Goal: Check status: Check status

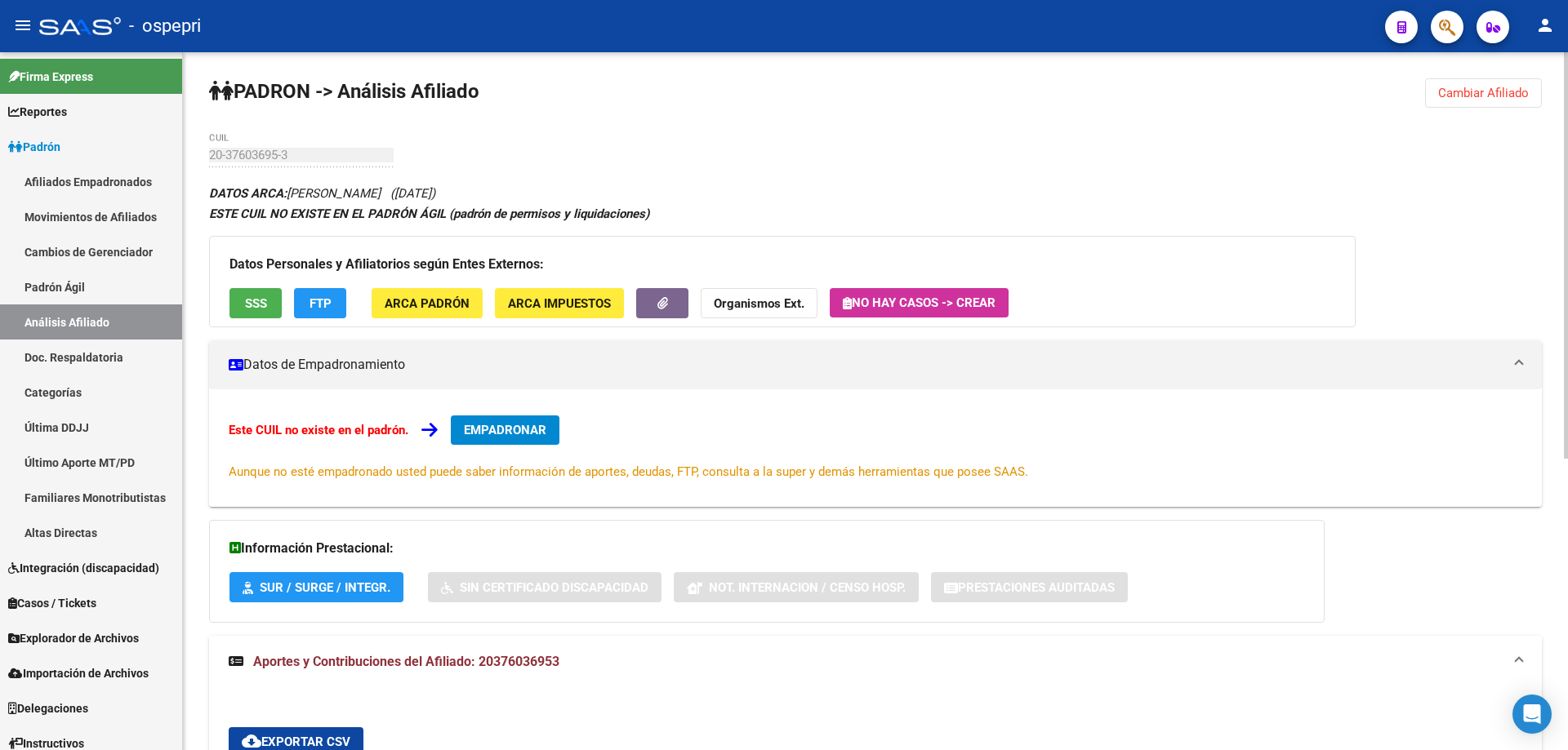
click at [1473, 92] on span "Cambiar Afiliado" at bounding box center [1483, 93] width 91 height 15
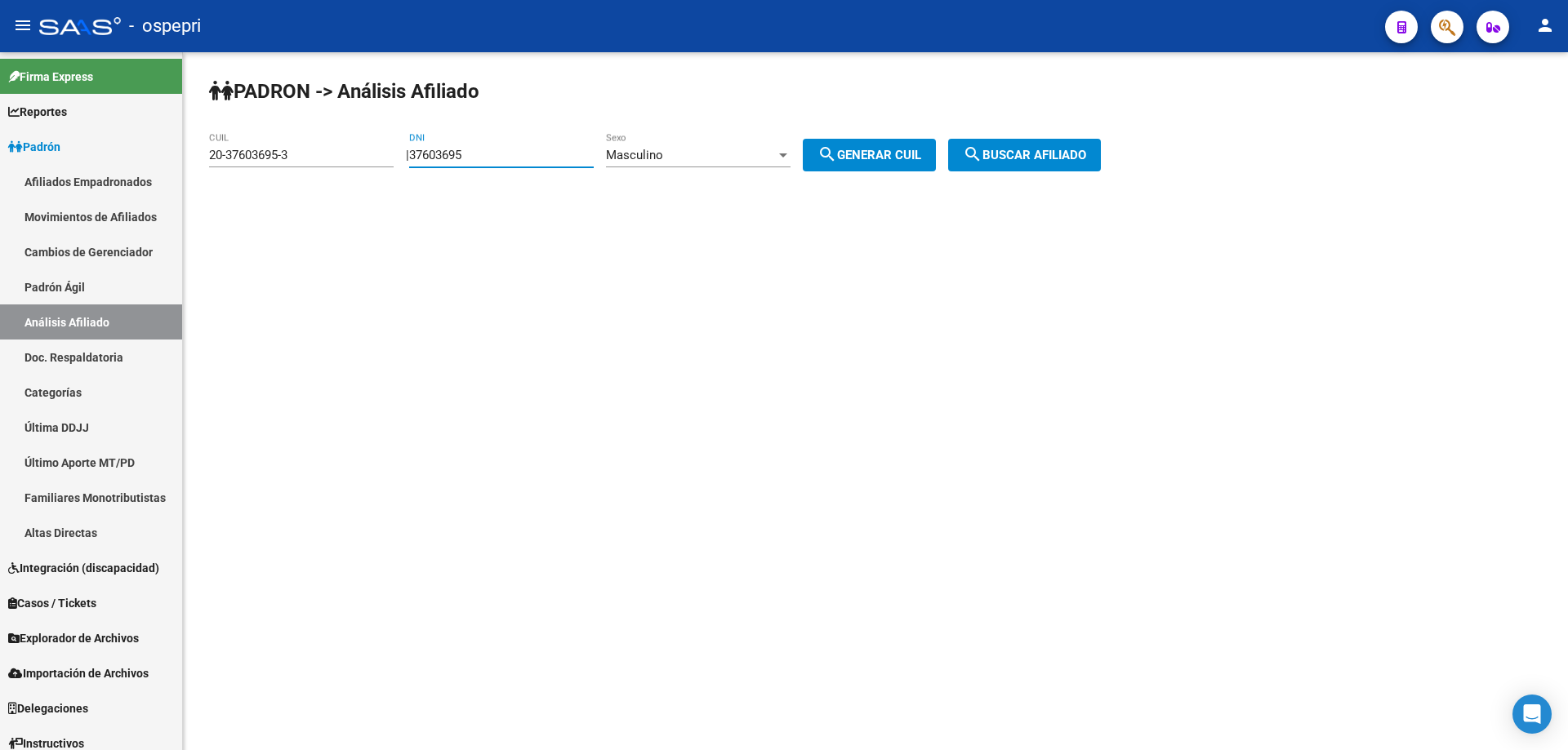
click at [488, 155] on input "37603695" at bounding box center [502, 155] width 185 height 15
click at [488, 153] on input "37603695" at bounding box center [502, 155] width 185 height 15
paste input "26.528086"
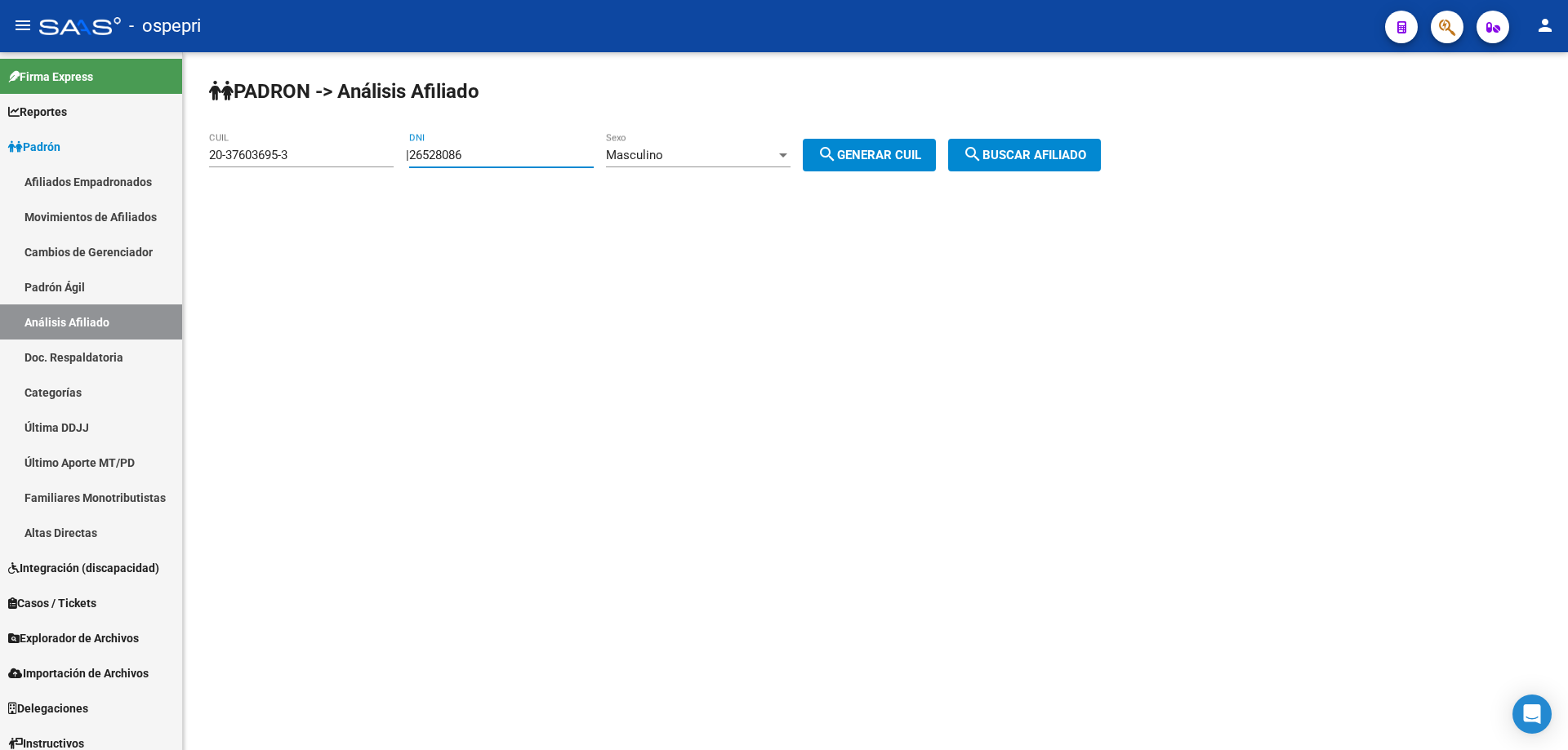
type input "26528086"
click at [803, 139] on button "search Generar CUIL" at bounding box center [869, 155] width 133 height 33
type input "20-26528086-3"
click button "search Buscar afiliado" at bounding box center [1024, 155] width 152 height 33
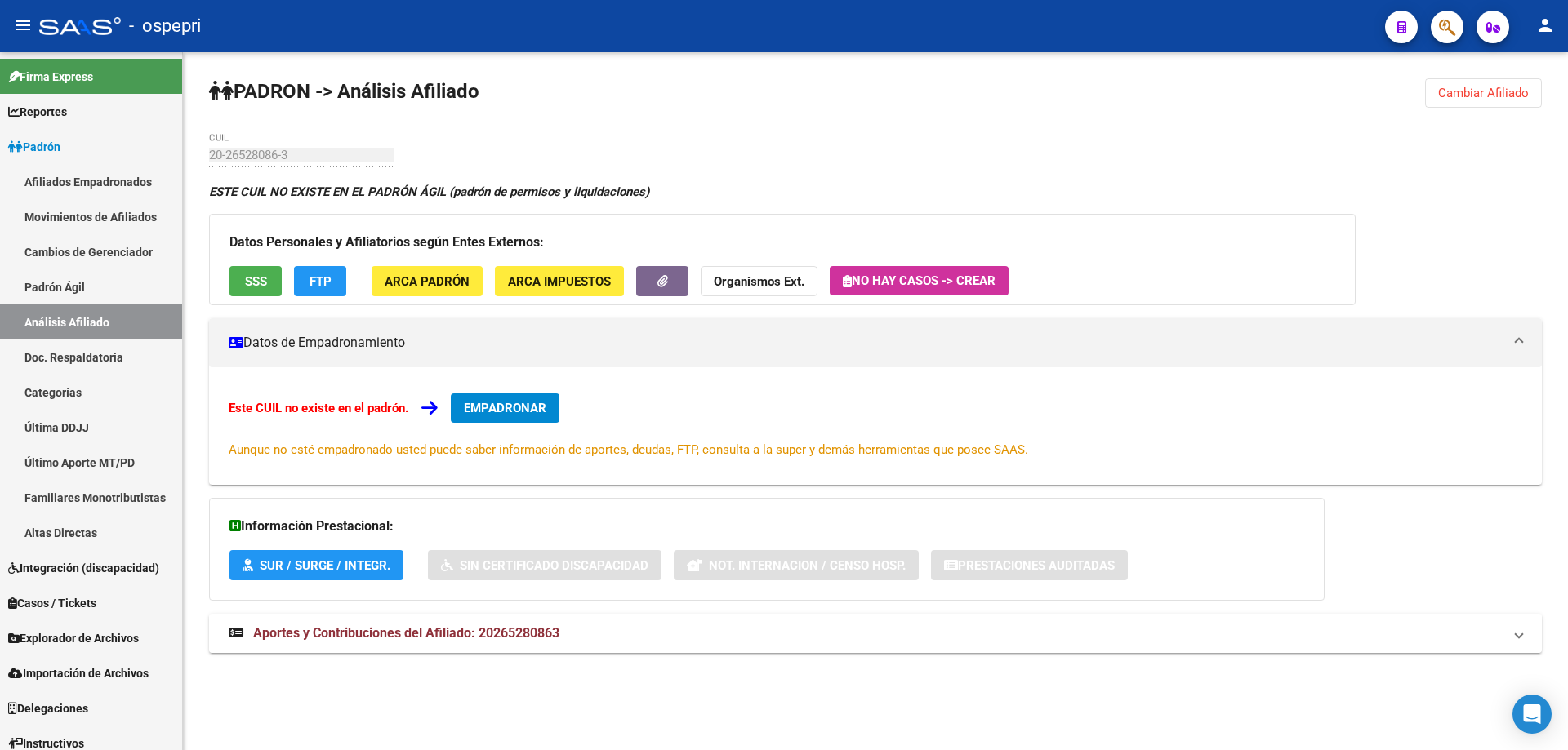
click at [508, 623] on mat-expansion-panel-header "Aportes y Contribuciones del Afiliado: 20265280863" at bounding box center [876, 633] width 1333 height 39
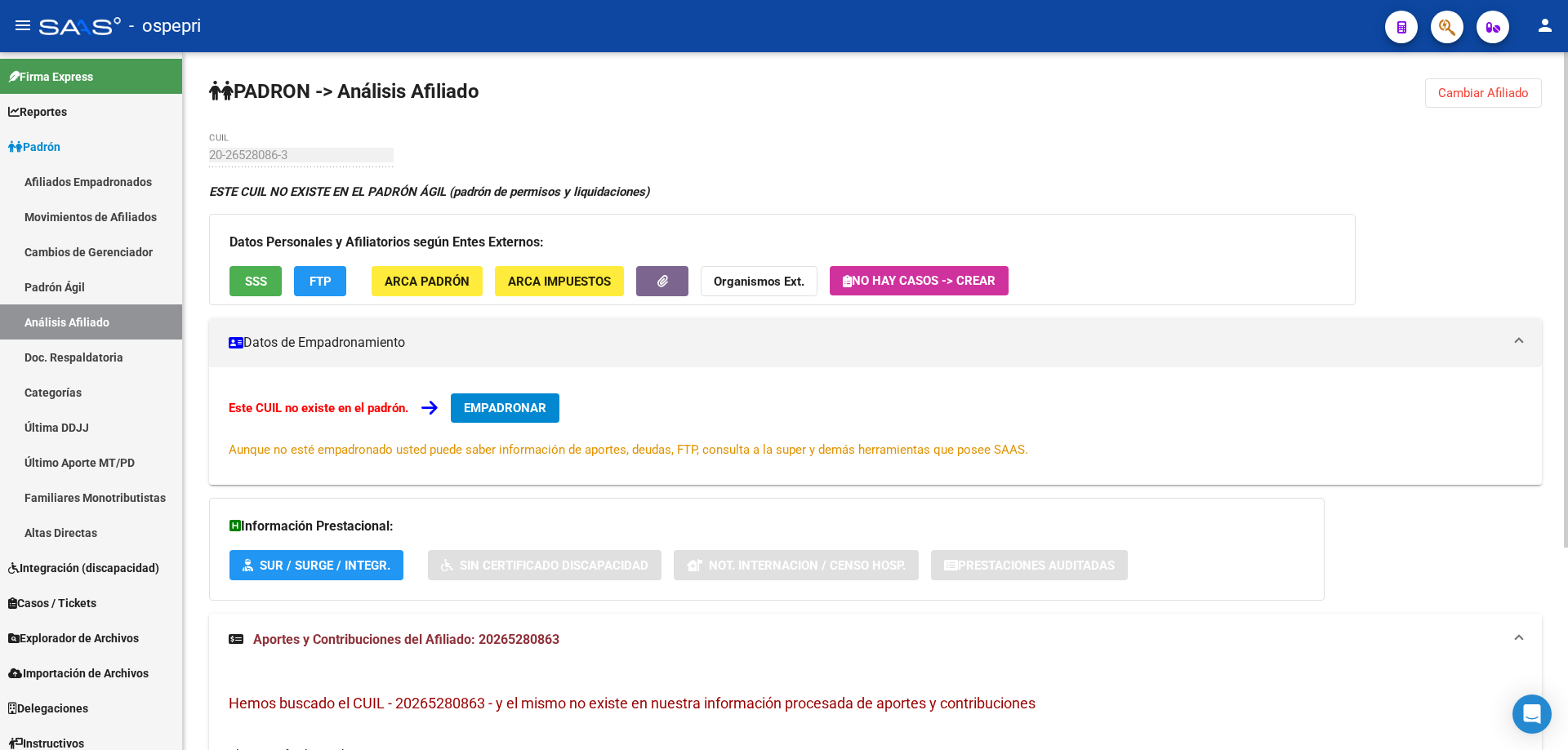
click at [1482, 93] on span "Cambiar Afiliado" at bounding box center [1483, 93] width 91 height 15
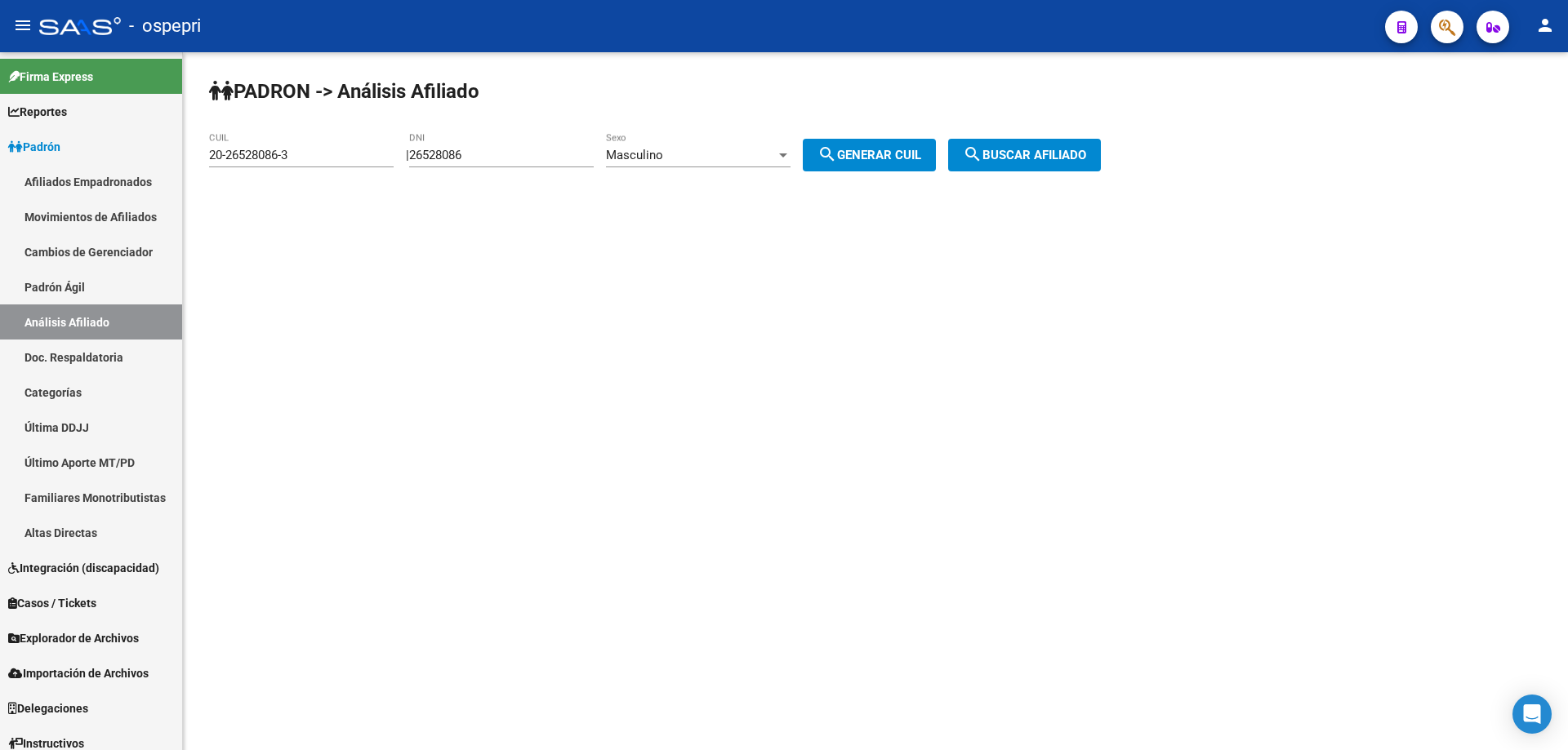
click at [665, 163] on div "Masculino Sexo" at bounding box center [699, 150] width 185 height 35
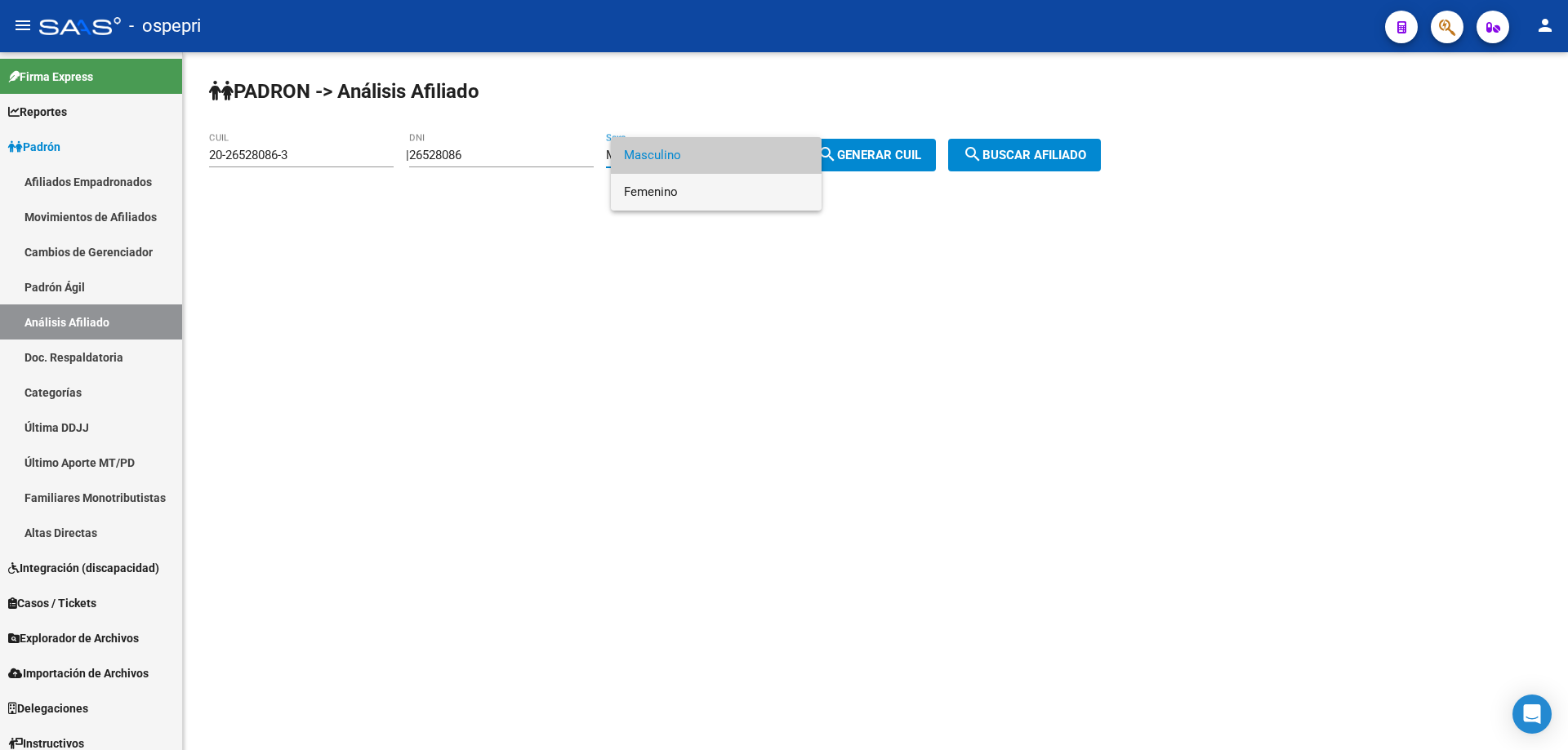
drag, startPoint x: 663, startPoint y: 196, endPoint x: 764, endPoint y: 203, distance: 101.2
click at [678, 203] on span "Femenino" at bounding box center [717, 191] width 185 height 36
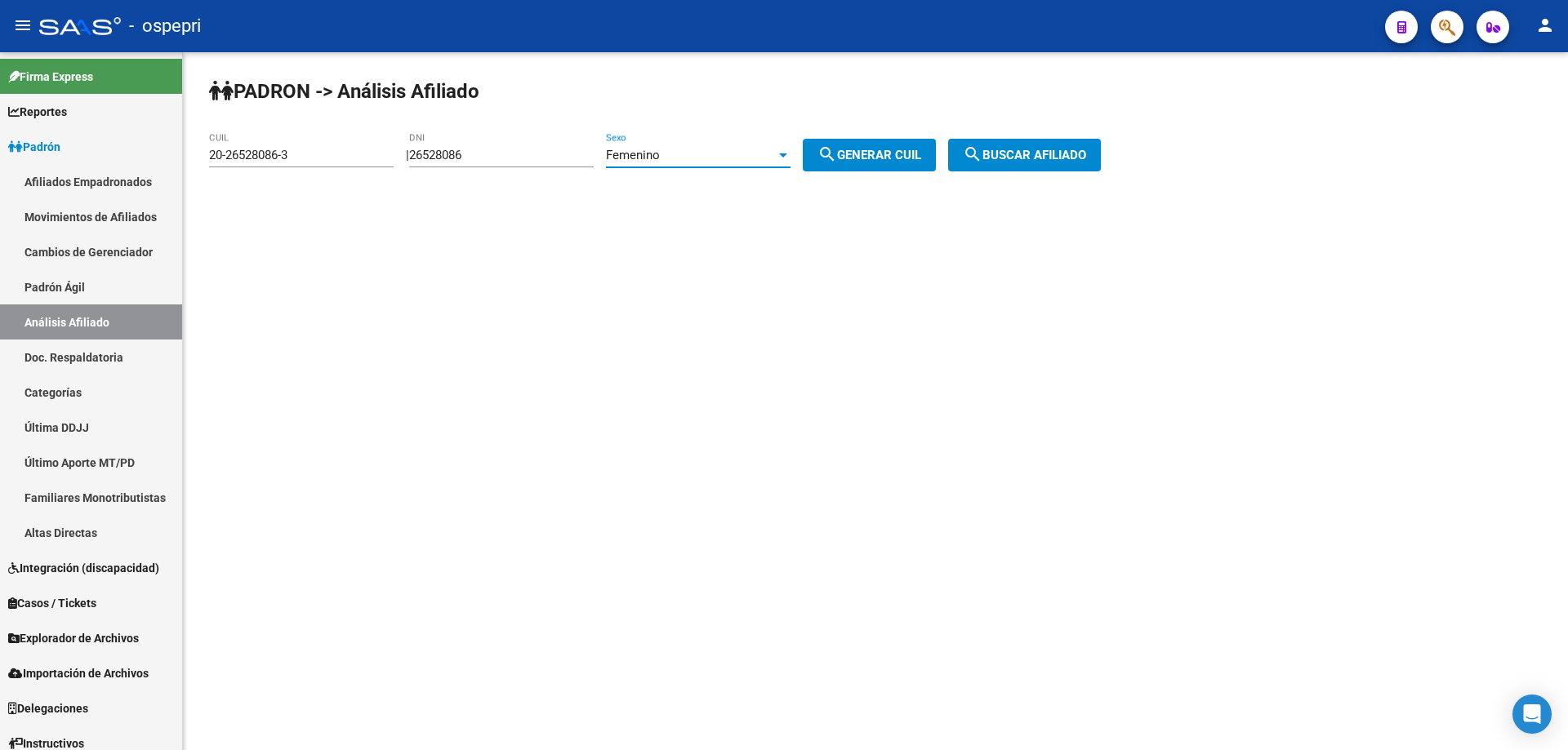
drag, startPoint x: 904, startPoint y: 154, endPoint x: 920, endPoint y: 157, distance: 16.3
click at [905, 154] on span "search Generar CUIL" at bounding box center [869, 155] width 104 height 15
type input "27-26528086-8"
click at [1040, 167] on button "search Buscar afiliado" at bounding box center [1024, 155] width 152 height 33
